Goal: Task Accomplishment & Management: Manage account settings

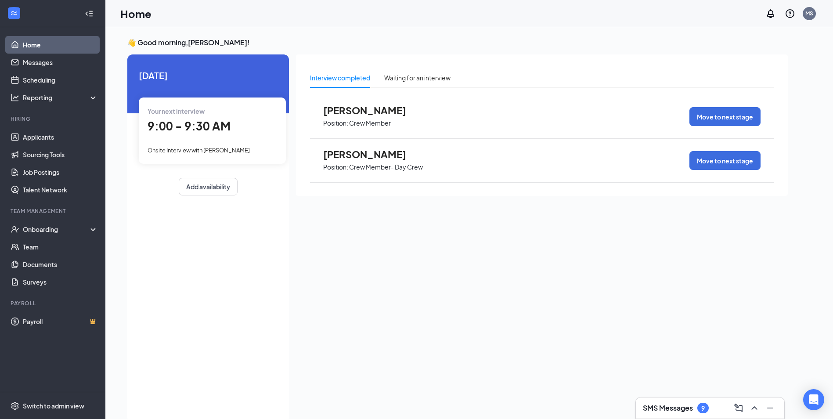
click at [325, 157] on span "[PERSON_NAME]" at bounding box center [371, 153] width 97 height 11
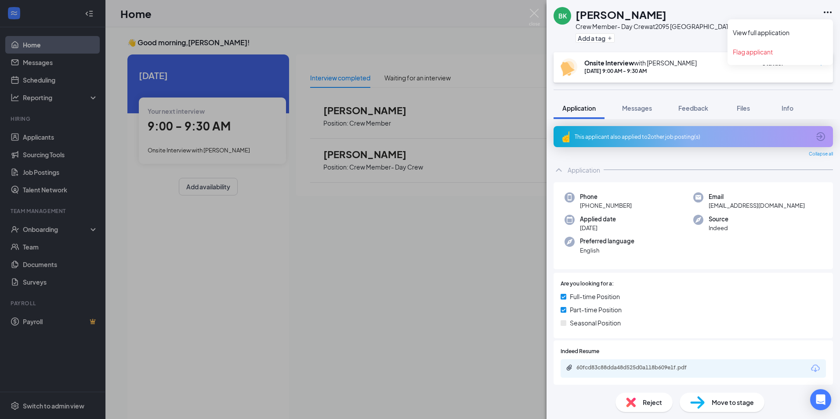
click at [825, 10] on icon "Ellipses" at bounding box center [827, 12] width 11 height 11
click at [746, 34] on link "View full application" at bounding box center [779, 32] width 95 height 9
click at [69, 78] on div "BK [PERSON_NAME] Crew Member- Day Crew at 2095 Bellevue Add a tag Onsite Interv…" at bounding box center [420, 209] width 840 height 419
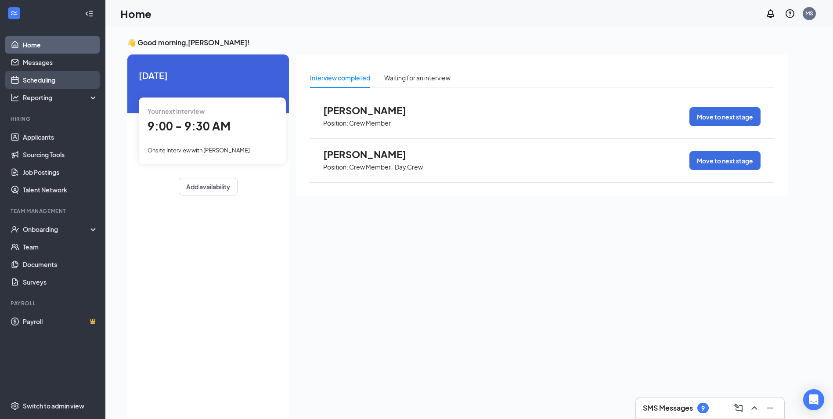
click at [39, 79] on link "Scheduling" at bounding box center [60, 80] width 75 height 18
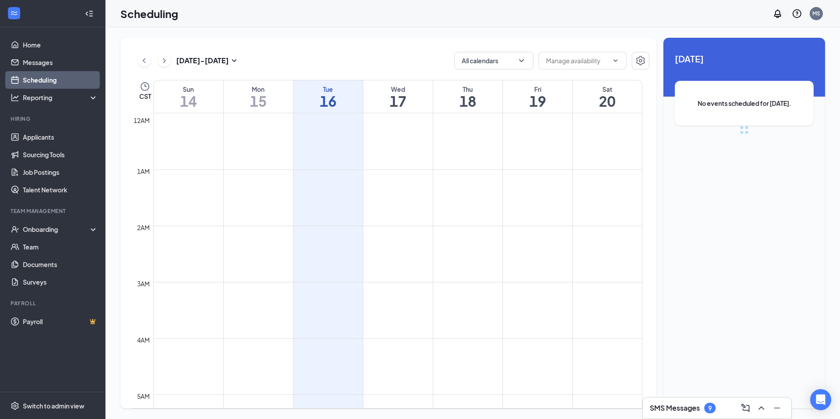
scroll to position [432, 0]
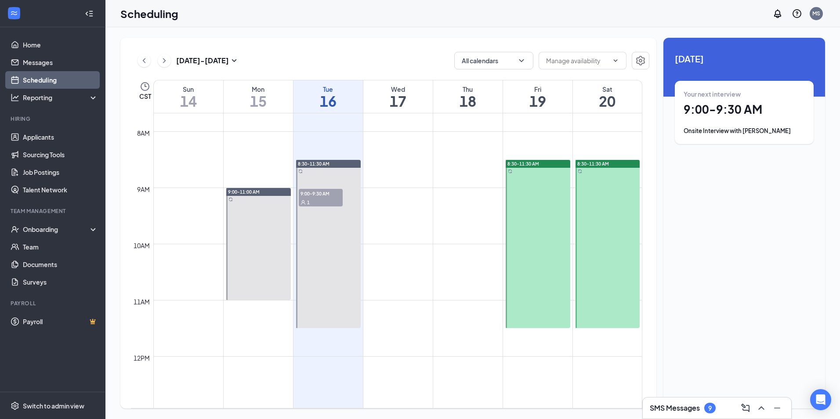
click at [323, 198] on div "1" at bounding box center [321, 202] width 44 height 9
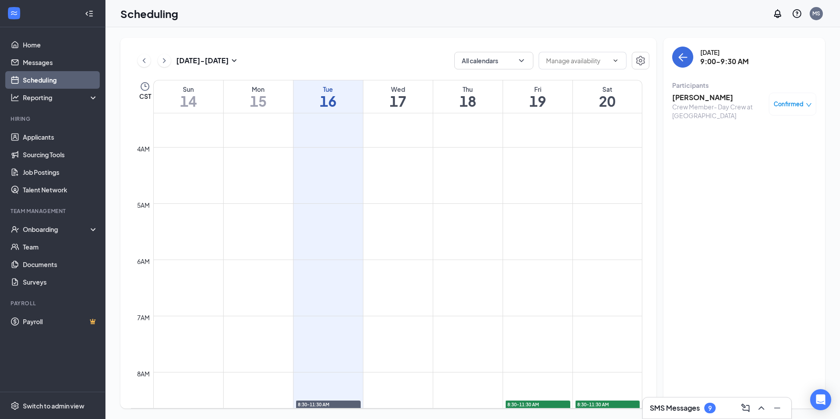
scroll to position [396, 0]
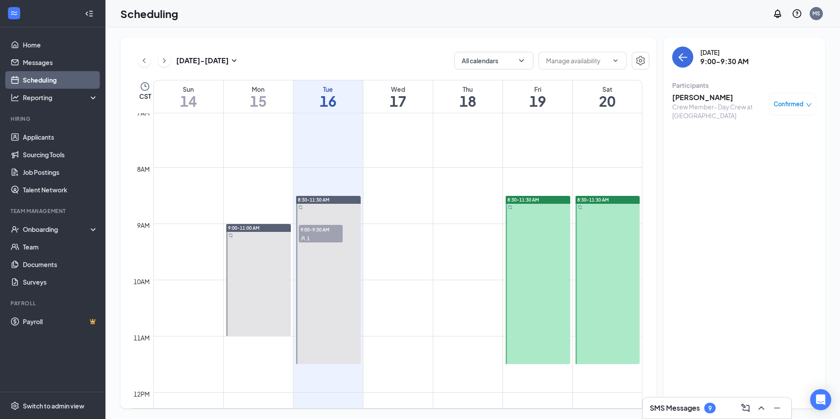
click at [318, 231] on span "9:00-9:30 AM" at bounding box center [321, 229] width 44 height 9
click at [41, 65] on link "Messages" at bounding box center [60, 63] width 75 height 18
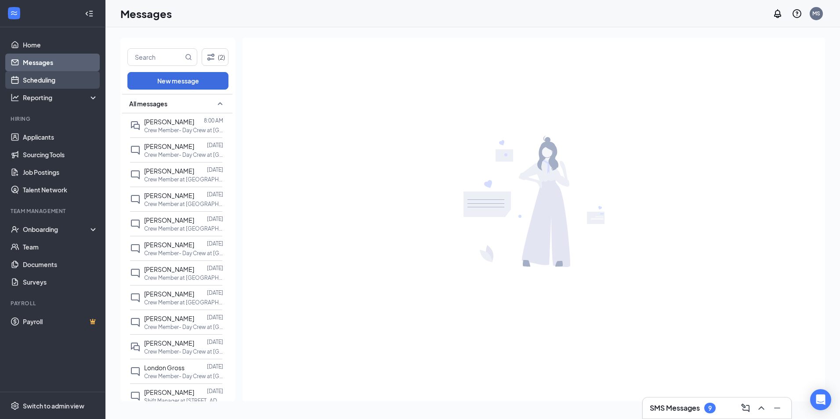
click at [42, 79] on link "Scheduling" at bounding box center [60, 80] width 75 height 18
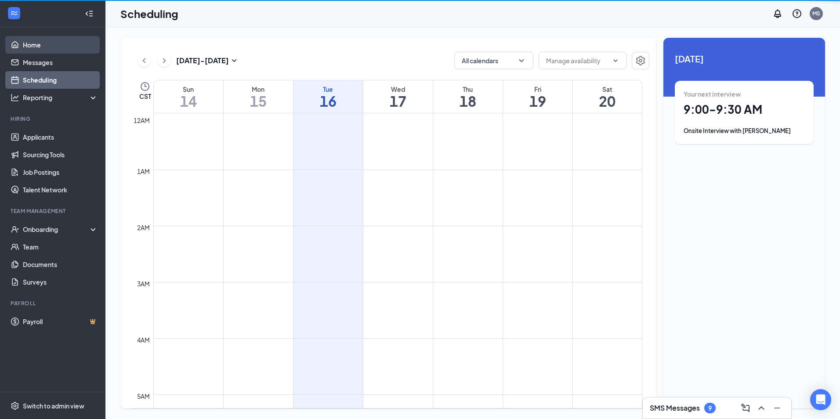
click at [52, 48] on link "Home" at bounding box center [60, 45] width 75 height 18
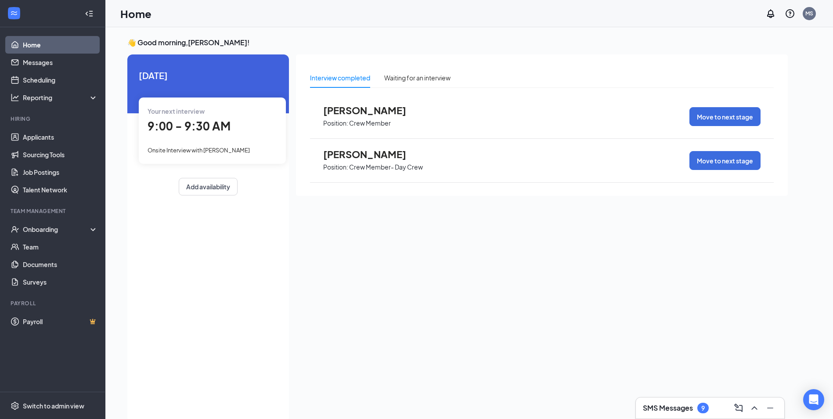
click at [349, 112] on span "[PERSON_NAME]" at bounding box center [371, 110] width 97 height 11
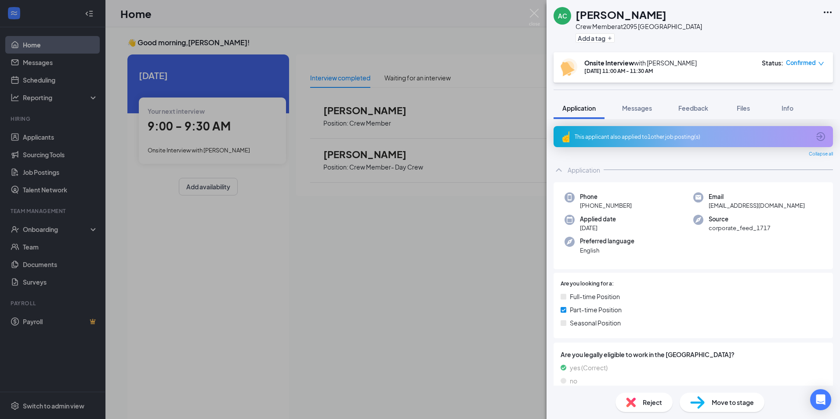
click at [32, 63] on div "AC [PERSON_NAME] Crew Member at [GEOGRAPHIC_DATA] Add a tag Onsite Interview wi…" at bounding box center [420, 209] width 840 height 419
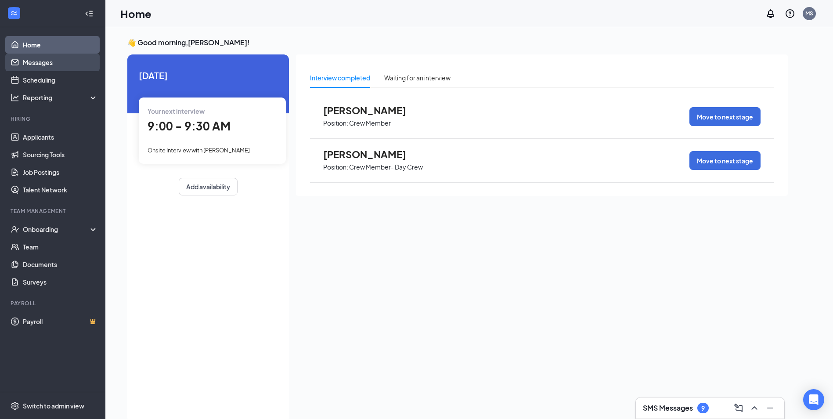
click at [32, 63] on link "Messages" at bounding box center [60, 63] width 75 height 18
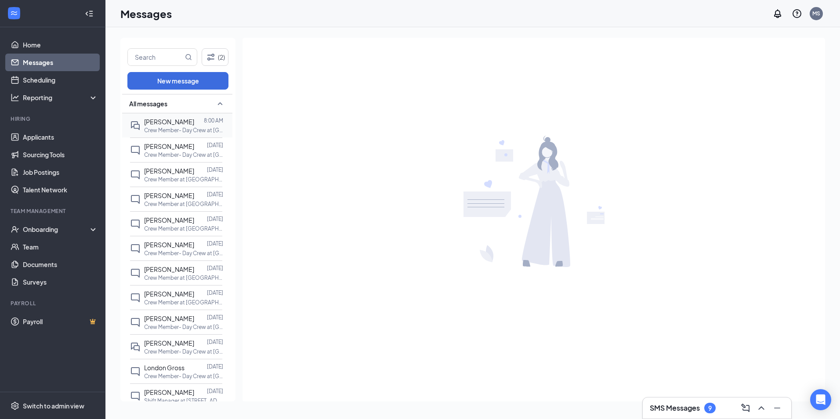
click at [182, 127] on p "Crew Member- Day Crew at [GEOGRAPHIC_DATA]" at bounding box center [183, 129] width 79 height 7
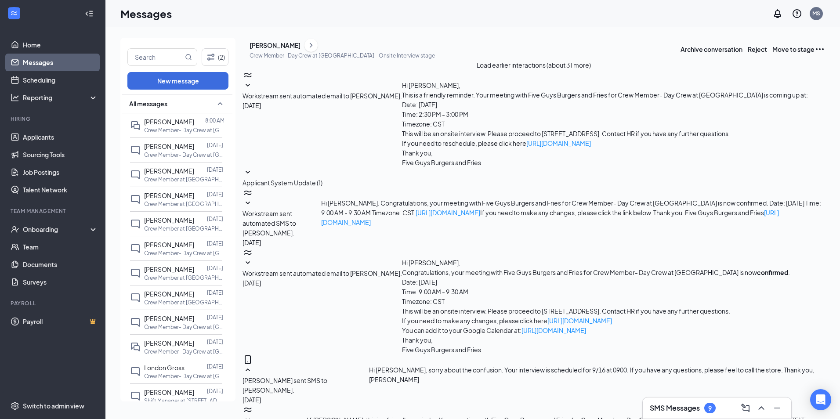
scroll to position [152, 0]
click at [242, 49] on div "BK" at bounding box center [242, 49] width 0 height 0
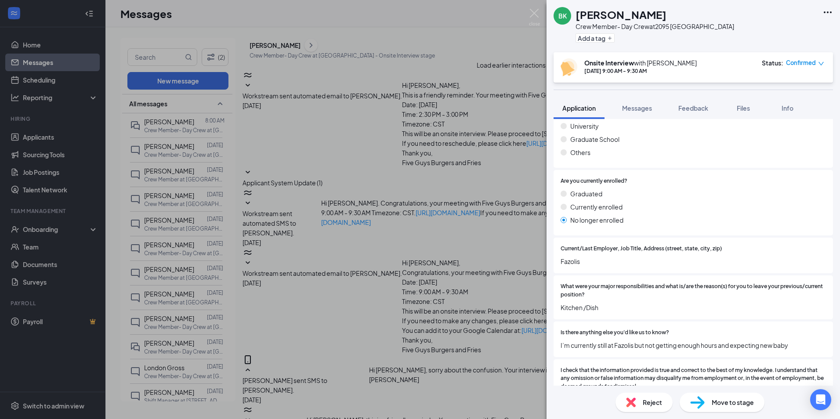
scroll to position [685, 0]
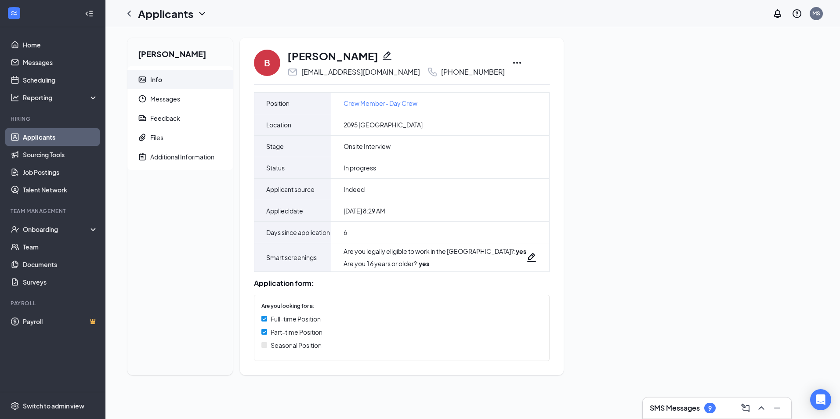
click at [512, 62] on icon "Ellipses" at bounding box center [517, 63] width 11 height 11
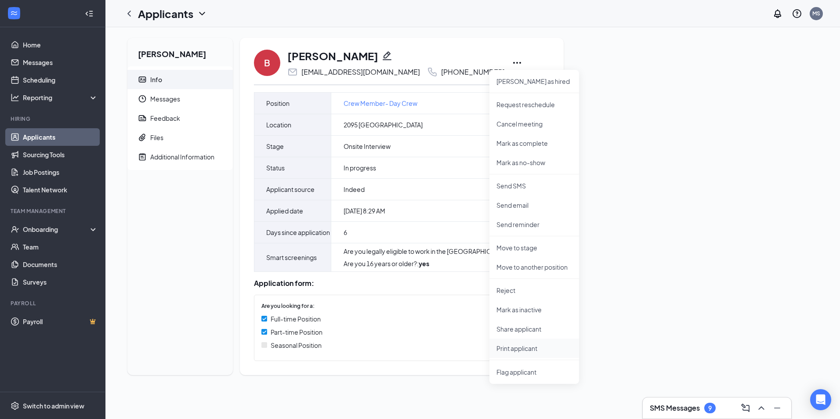
click at [519, 351] on p "Print applicant" at bounding box center [534, 348] width 76 height 9
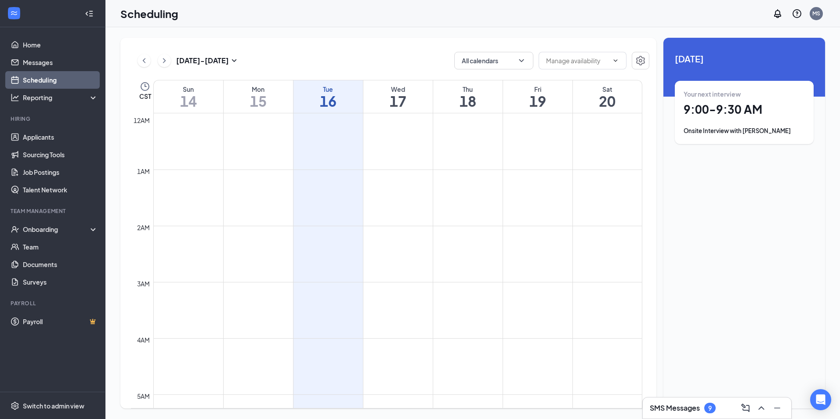
scroll to position [432, 0]
